Goal: Information Seeking & Learning: Learn about a topic

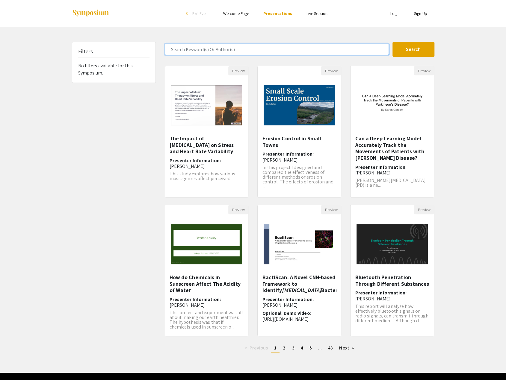
click at [271, 51] on input "Search Keyword(s) Or Author(s)" at bounding box center [277, 49] width 224 height 11
type input "gao"
click at [392, 42] on button "Search" at bounding box center [413, 49] width 42 height 15
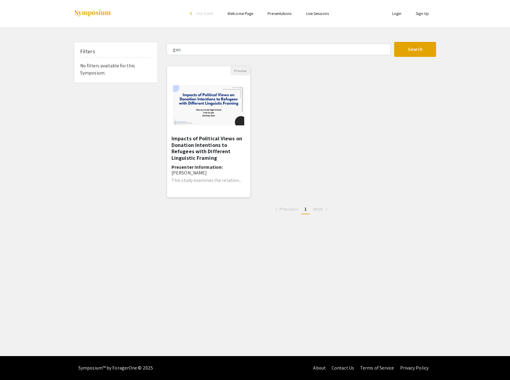
click at [212, 144] on h5 "Impacts of Political Views on Donation Intentions to Refugees with Different Li…" at bounding box center [209, 148] width 74 height 26
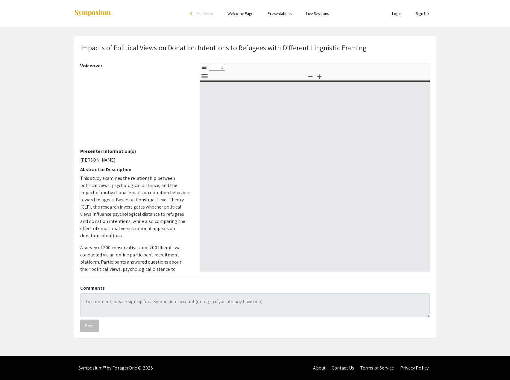
select select "custom"
type input "0"
select select "custom"
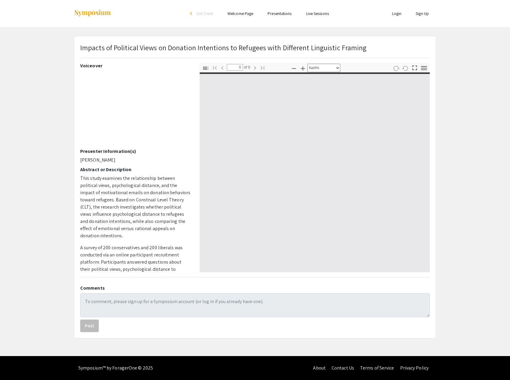
type input "1"
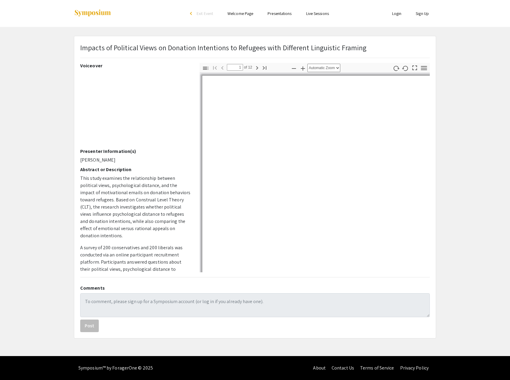
select select "auto"
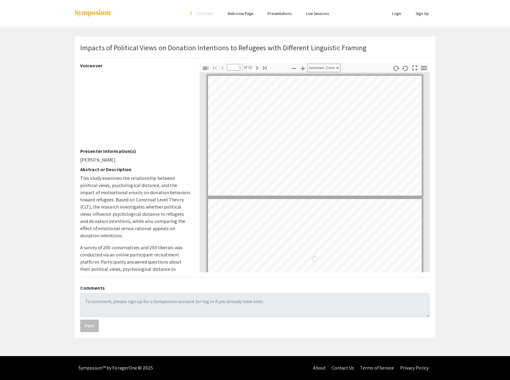
scroll to position [2, 0]
